Goal: Browse casually: Explore the website without a specific task or goal

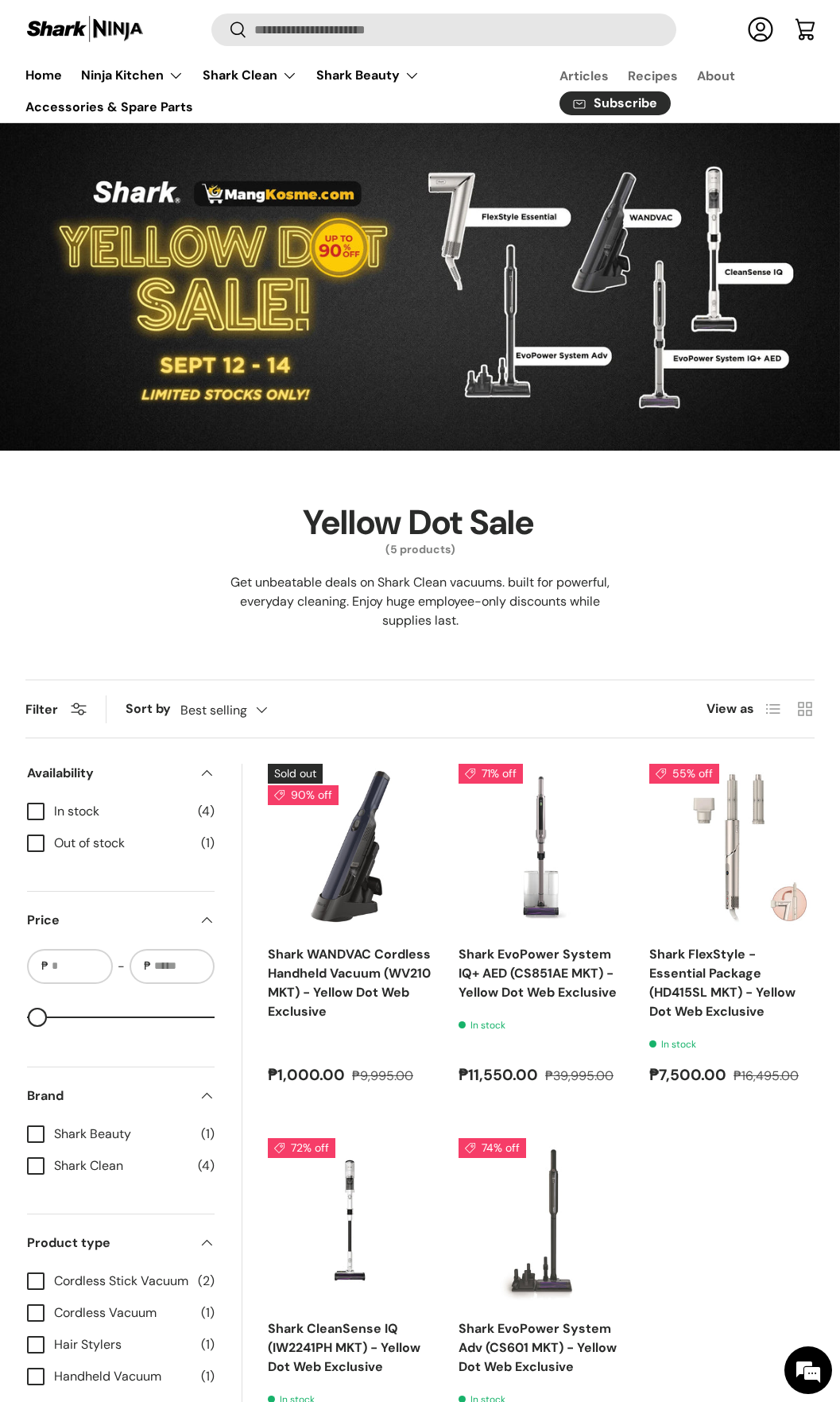
click at [669, 530] on div "Yellow Dot Sale (5 products) Get unbeatable deals on Shark Clean vacuums. built…" at bounding box center [419, 565] width 789 height 129
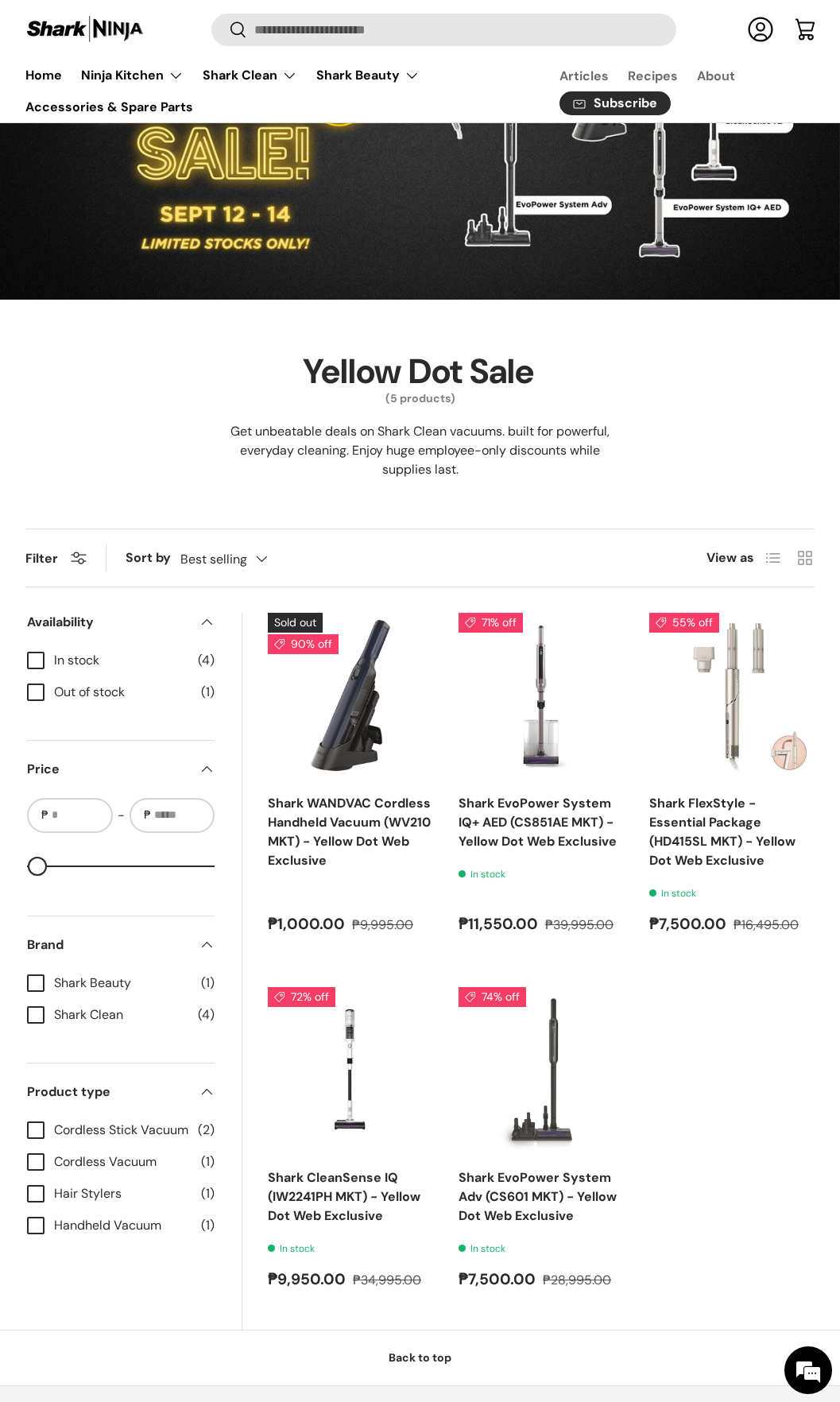
scroll to position [394, 0]
